Goal: Find specific page/section: Find specific page/section

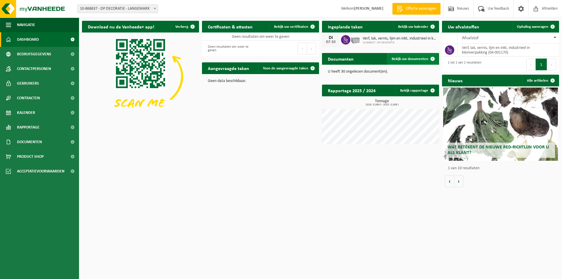
click at [415, 58] on span "Bekijk uw documenten" at bounding box center [410, 59] width 37 height 4
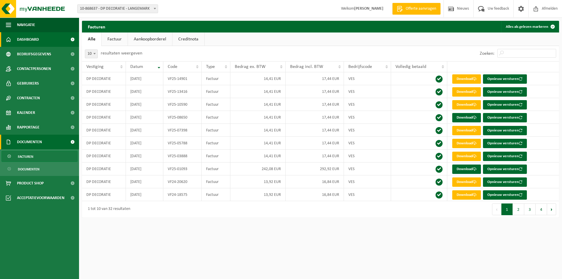
click at [34, 37] on span "Dashboard" at bounding box center [28, 39] width 22 height 15
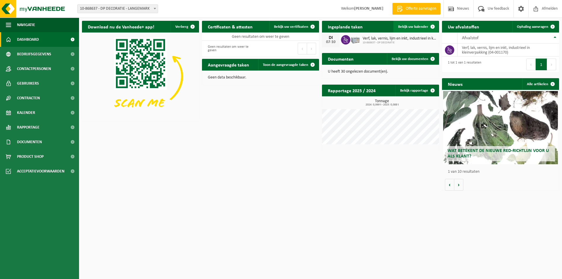
click at [412, 25] on span "Bekijk uw kalender" at bounding box center [413, 27] width 30 height 4
